Goal: Register for event/course

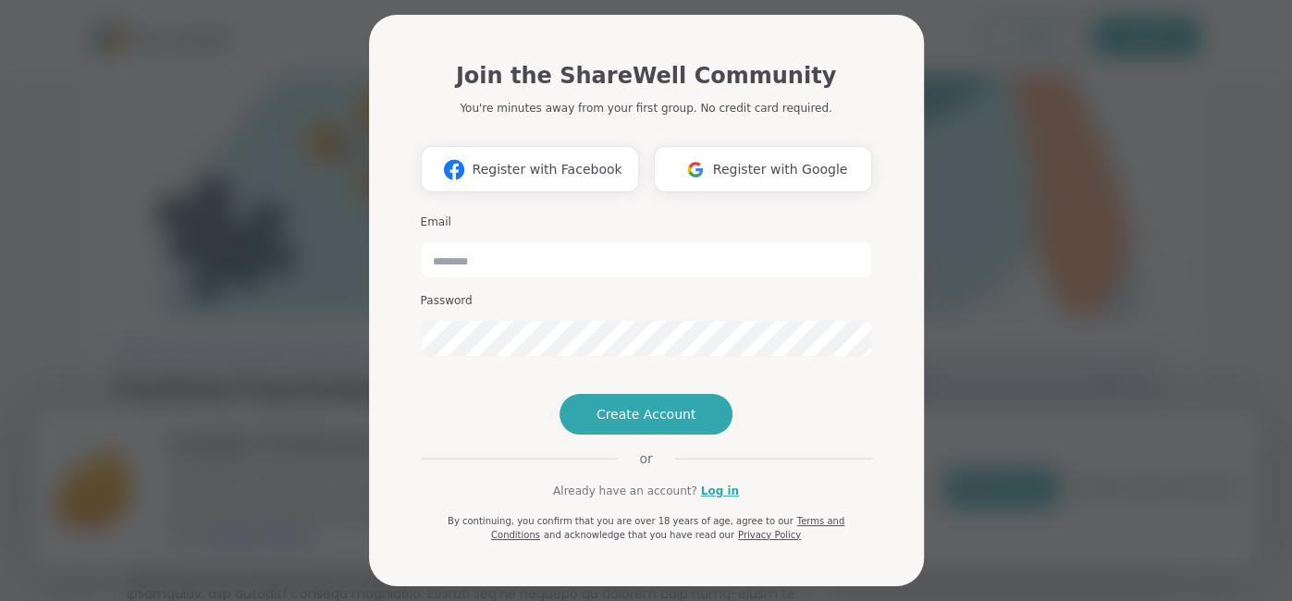
click at [1015, 198] on div "Join the ShareWell Community You're minutes away from your first group. No cred…" at bounding box center [646, 300] width 1270 height 601
click at [837, 166] on span "Register with Google" at bounding box center [780, 169] width 135 height 19
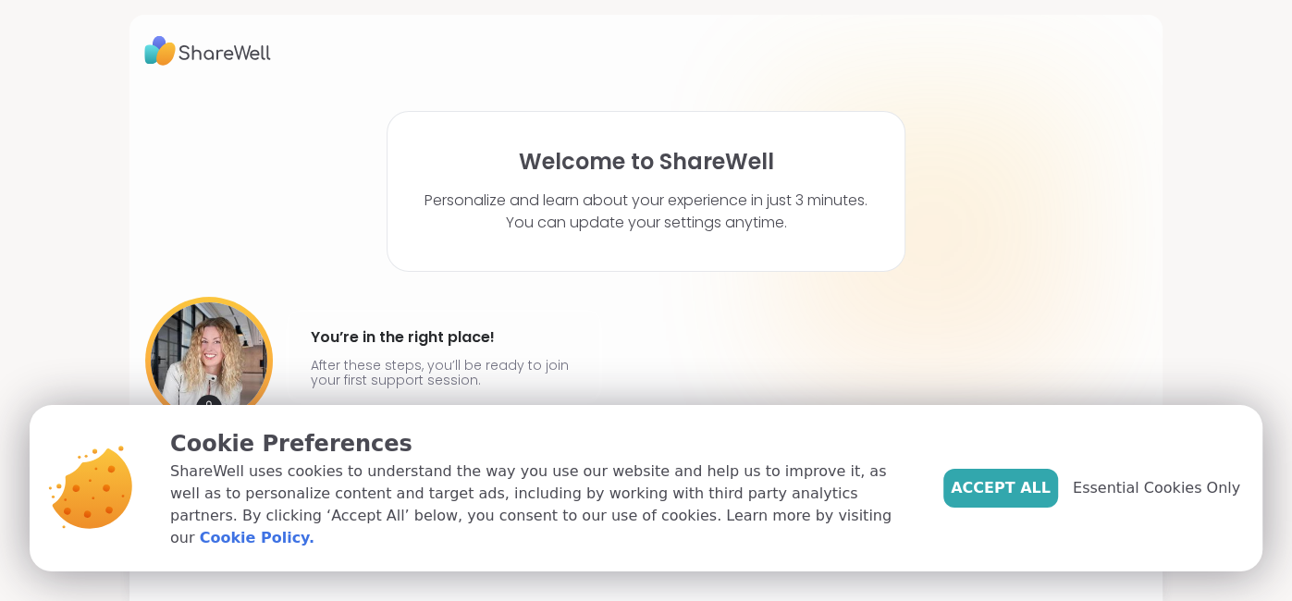
click at [1009, 486] on button "Accept All" at bounding box center [1000, 488] width 115 height 39
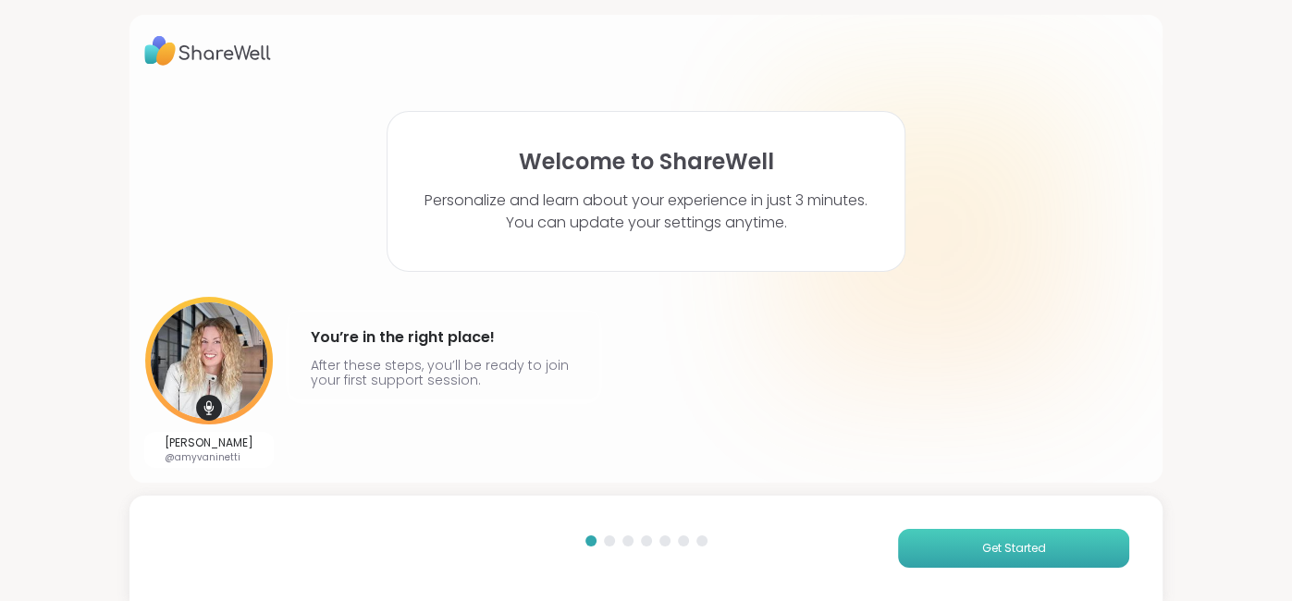
click at [943, 556] on button "Get Started" at bounding box center [1013, 548] width 231 height 39
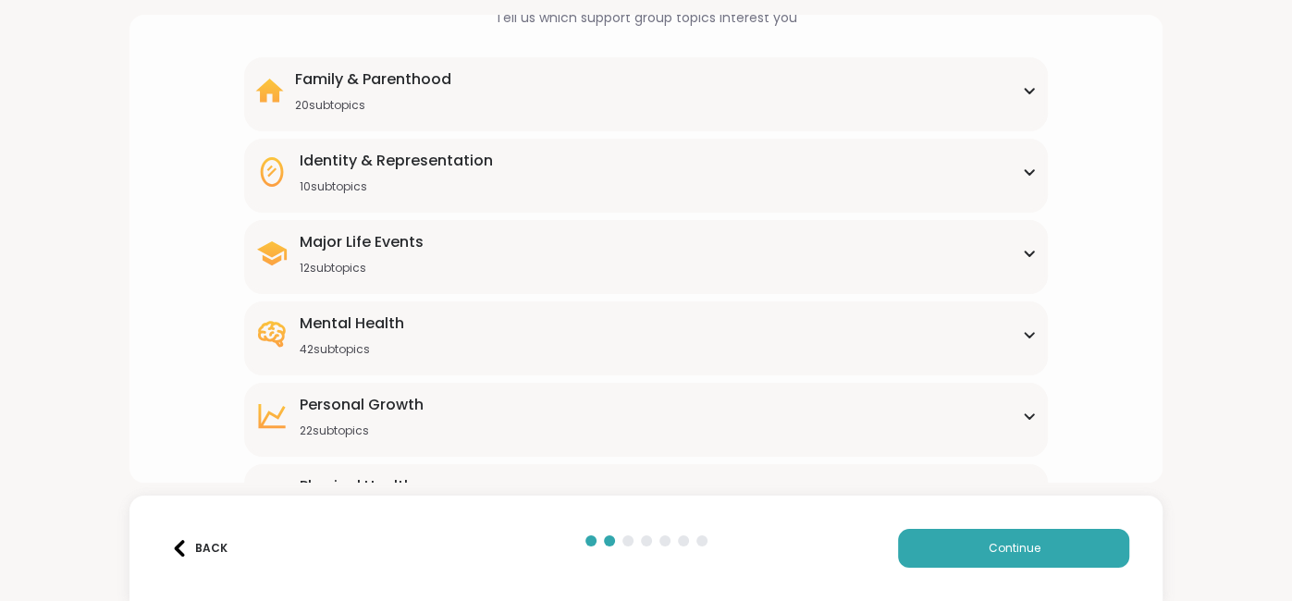
scroll to position [148, 0]
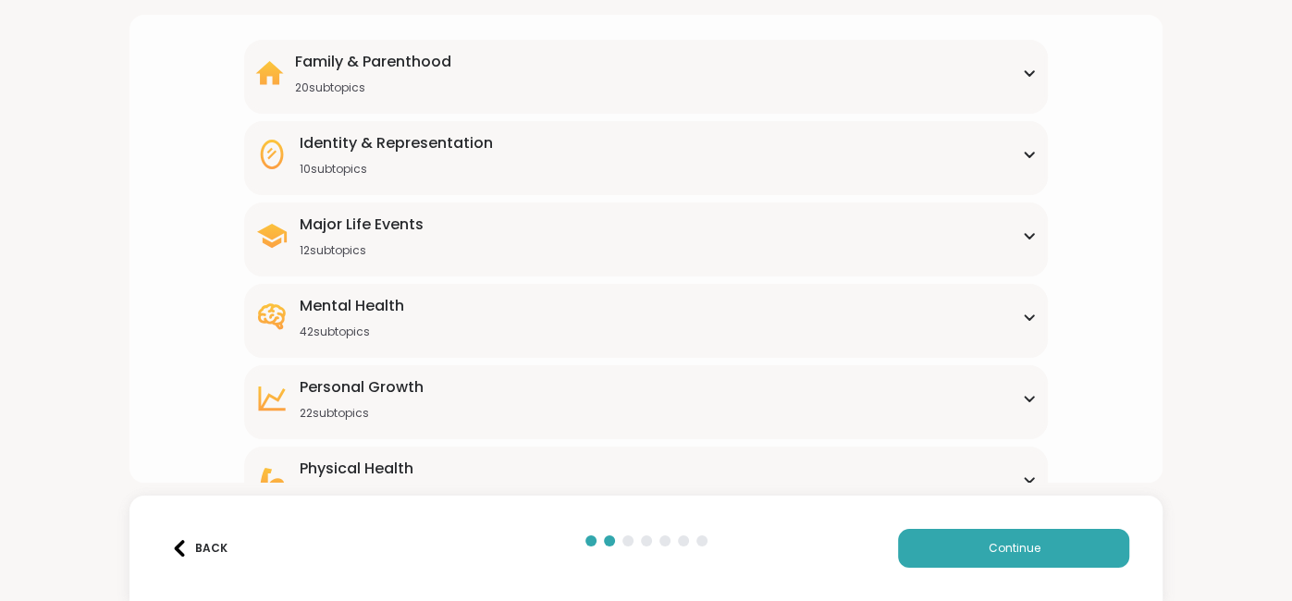
click at [960, 302] on div "Mental Health 42 subtopics" at bounding box center [645, 317] width 781 height 44
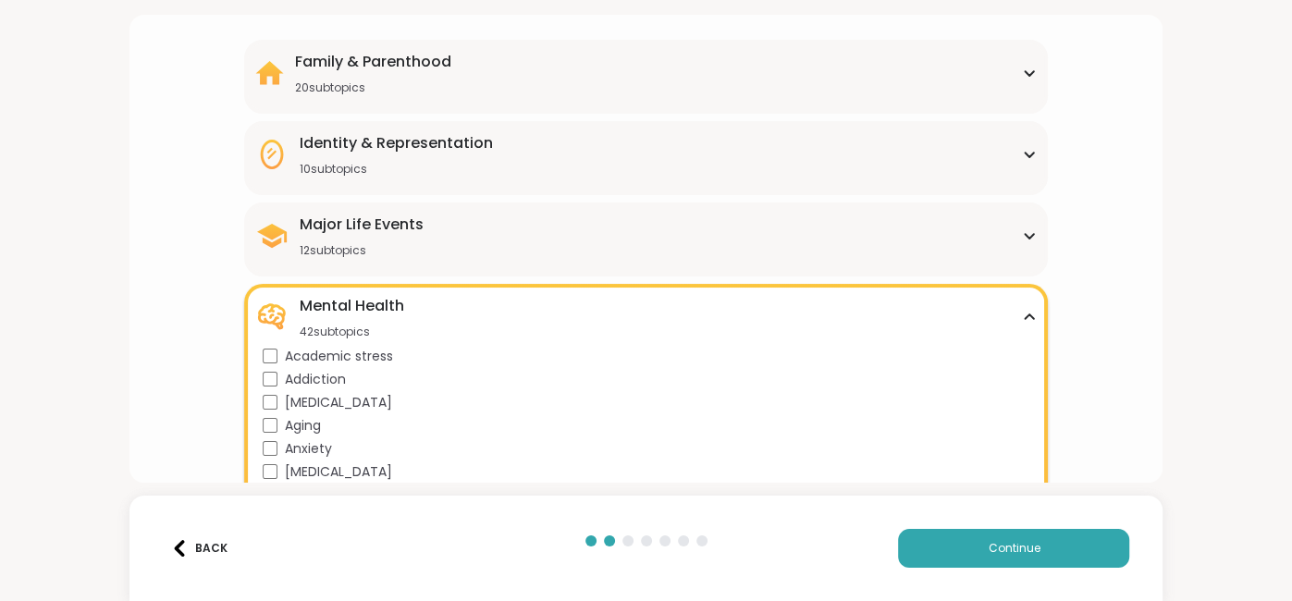
click at [278, 374] on div "Addiction" at bounding box center [649, 379] width 773 height 19
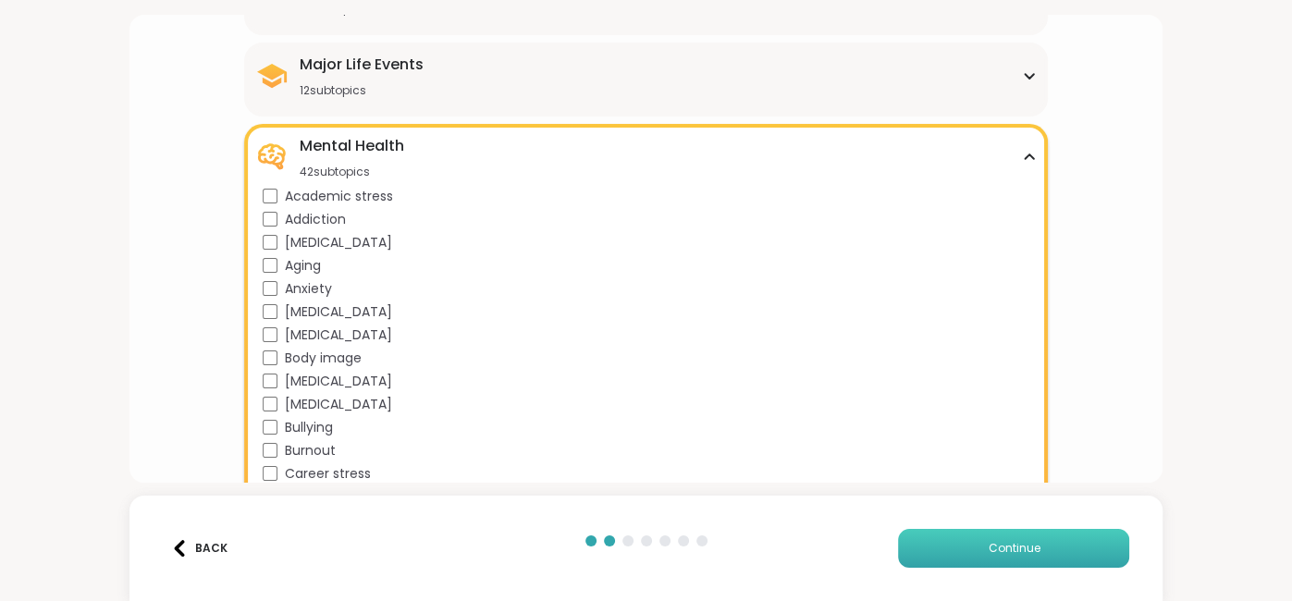
click at [979, 554] on button "Continue" at bounding box center [1013, 548] width 231 height 39
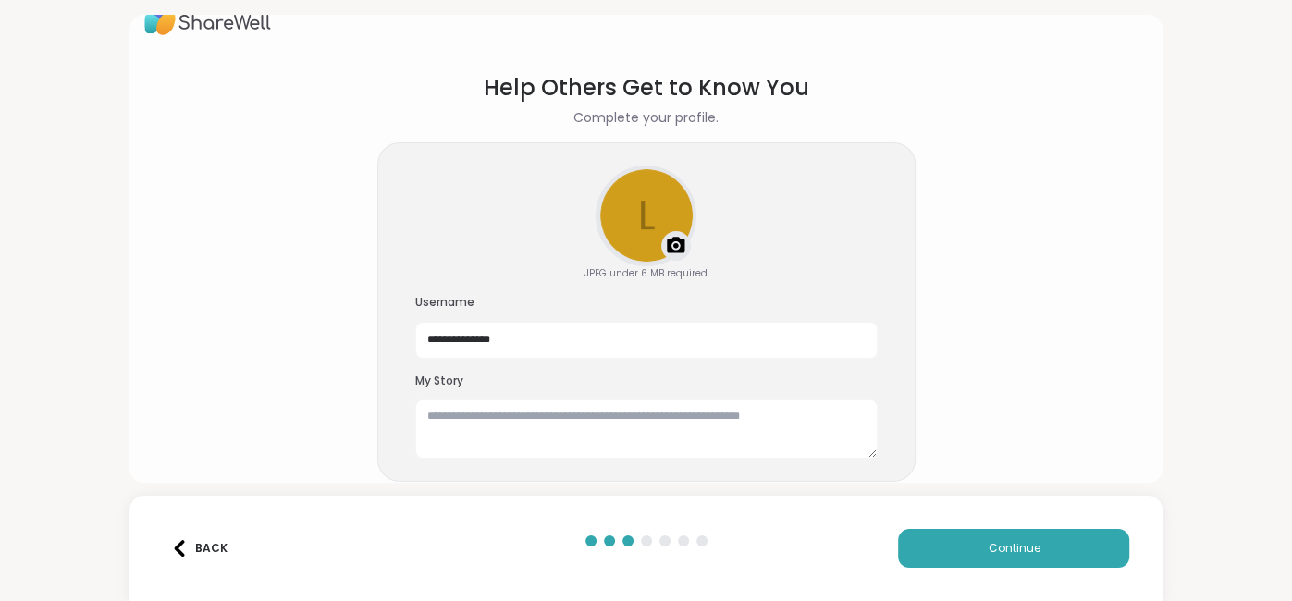
scroll to position [0, 0]
